Goal: Transaction & Acquisition: Purchase product/service

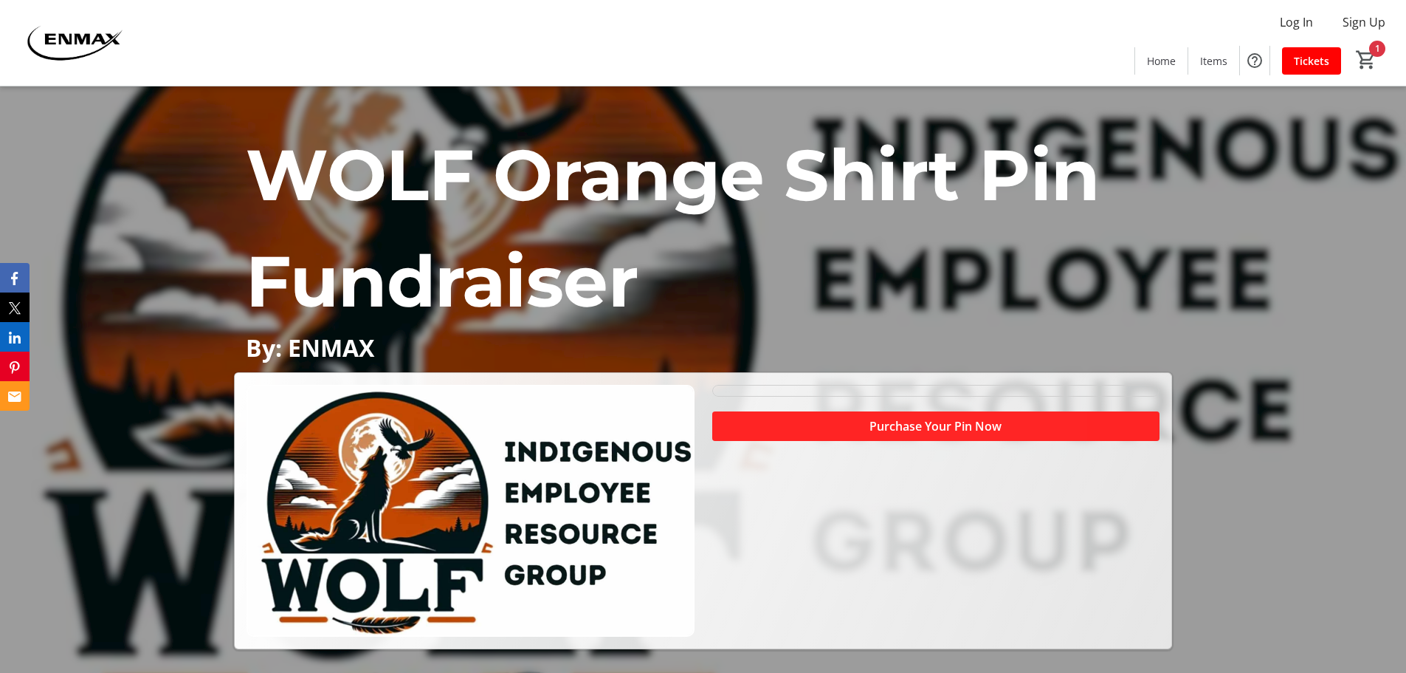
click at [959, 429] on span "Purchase Your Pin Now" at bounding box center [936, 426] width 132 height 18
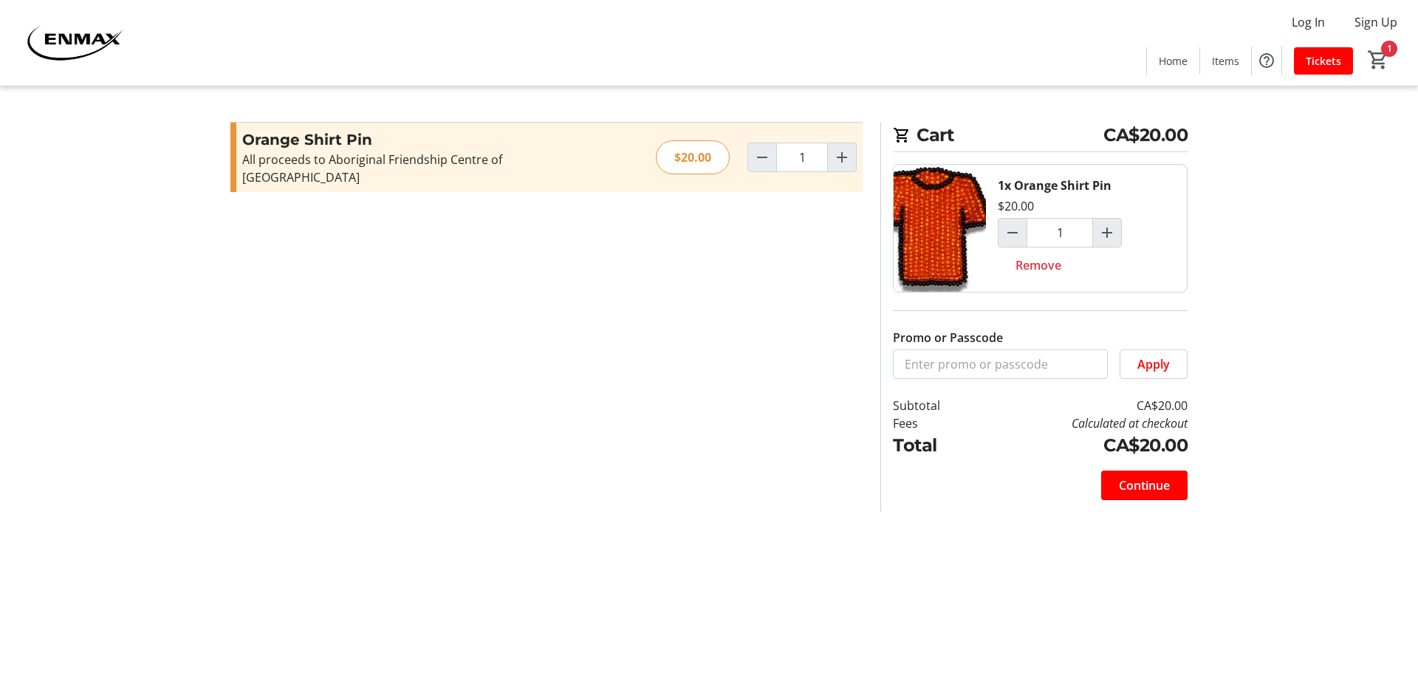
click at [487, 502] on section "Promo or Passcode Apply Orange Shirt Pin All proceeds to Aboriginal Friendship …" at bounding box center [546, 317] width 650 height 390
